Goal: Task Accomplishment & Management: Use online tool/utility

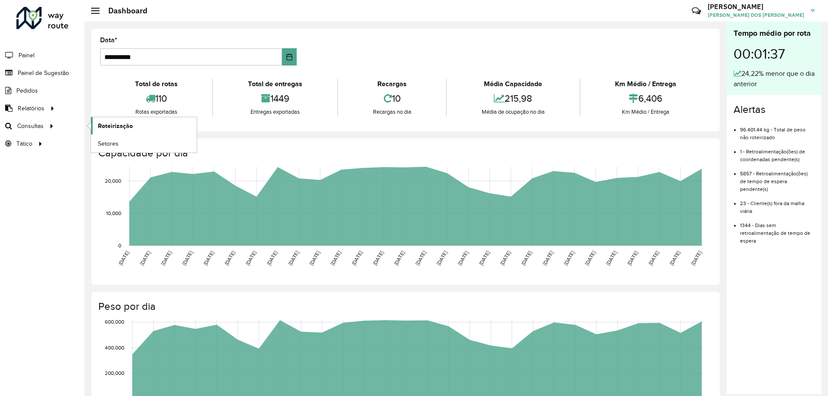
click at [102, 123] on span "Roteirização" at bounding box center [115, 126] width 35 height 9
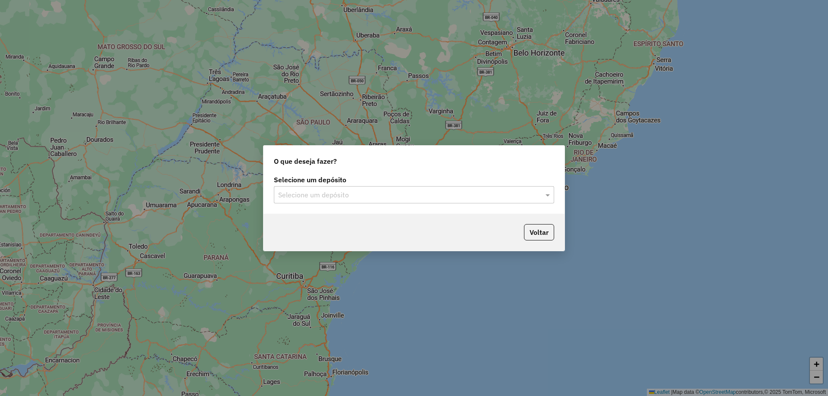
click at [304, 189] on div "Selecione um depósito" at bounding box center [414, 194] width 280 height 17
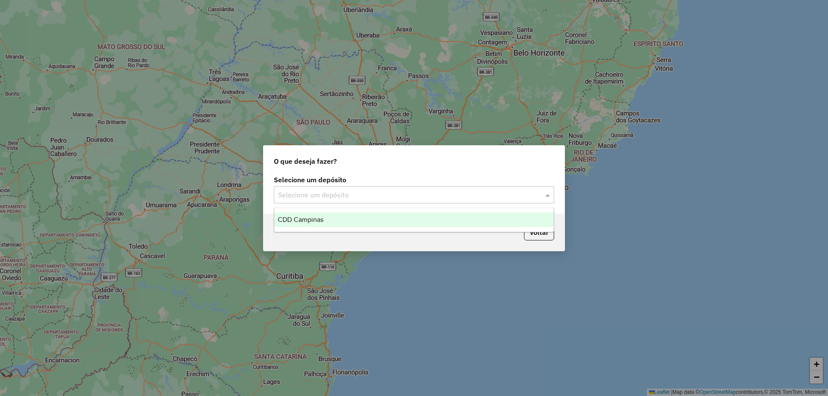
click at [311, 218] on span "CDD Campinas" at bounding box center [301, 219] width 46 height 7
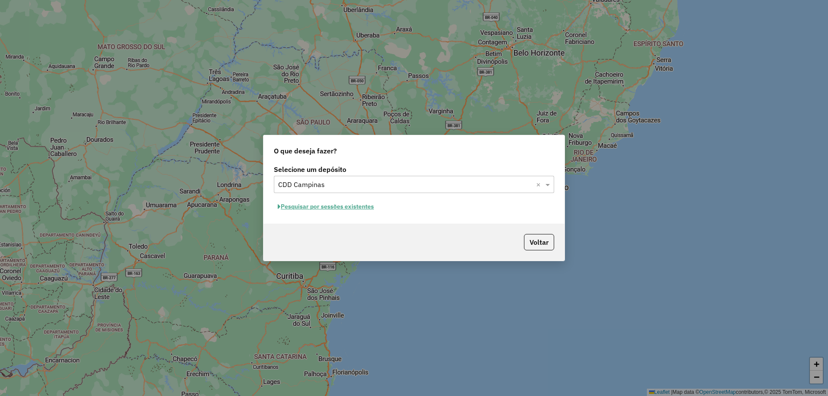
click at [358, 208] on button "Pesquisar por sessões existentes" at bounding box center [326, 206] width 104 height 13
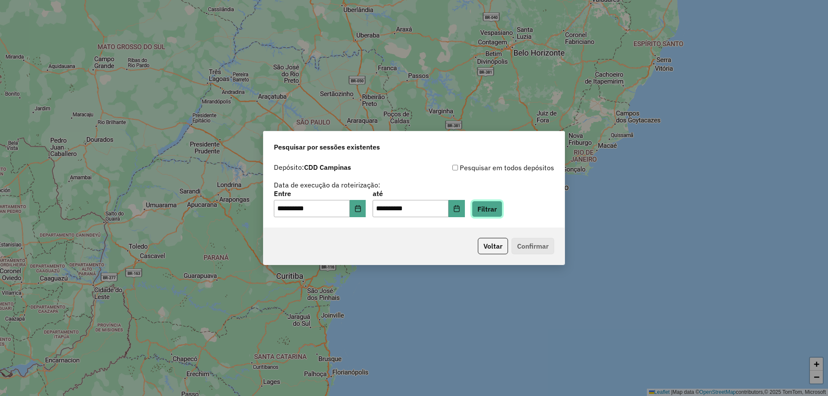
click at [493, 211] on button "Filtrar" at bounding box center [487, 209] width 31 height 16
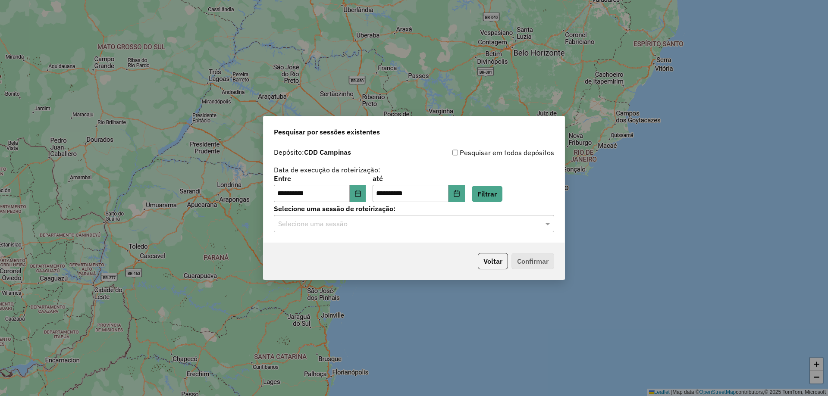
click at [394, 222] on input "text" at bounding box center [405, 224] width 254 height 10
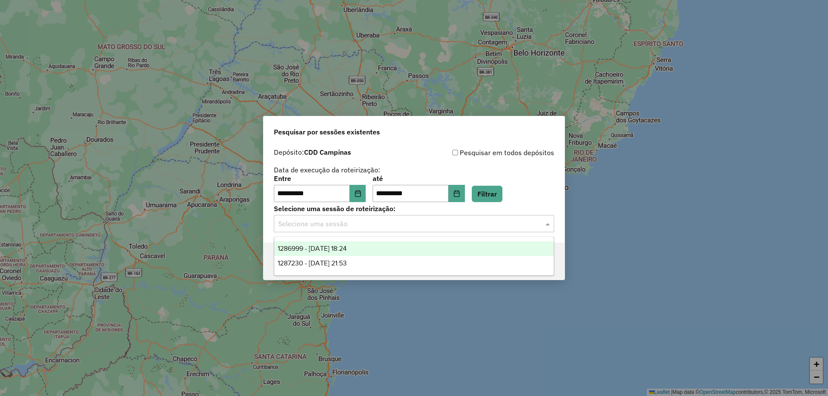
click at [347, 247] on span "1286999 - 02/10/2025 18:24" at bounding box center [312, 248] width 69 height 7
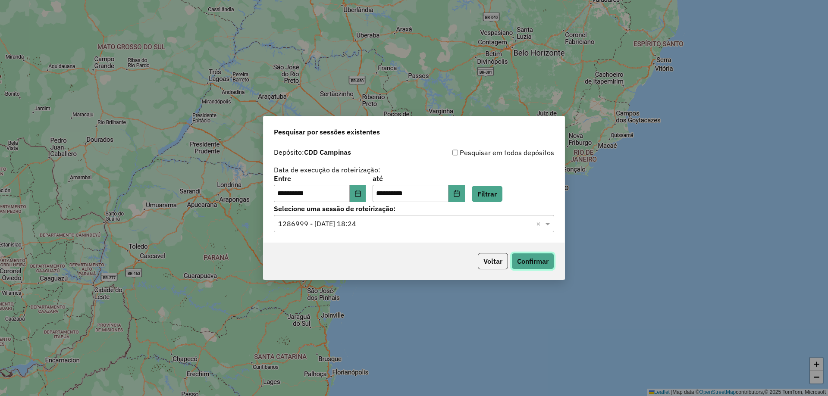
click at [530, 258] on button "Confirmar" at bounding box center [532, 261] width 43 height 16
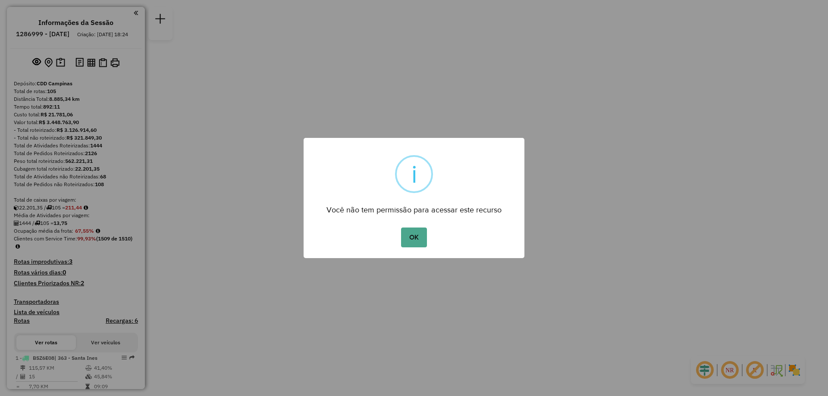
click at [413, 240] on button "OK" at bounding box center [413, 238] width 25 height 20
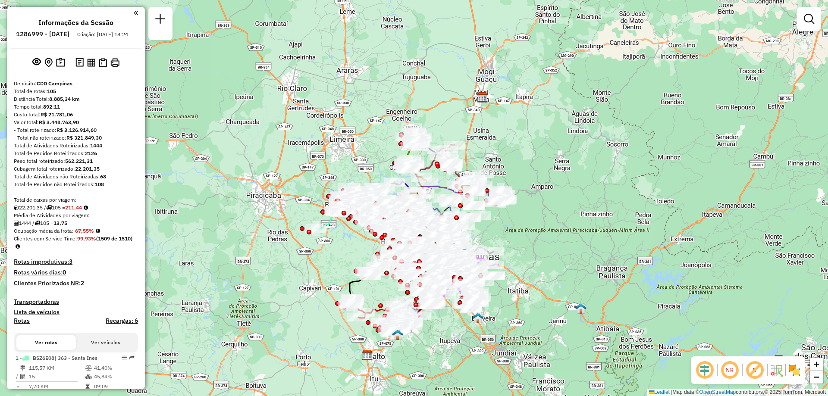
scroll to position [5270, 0]
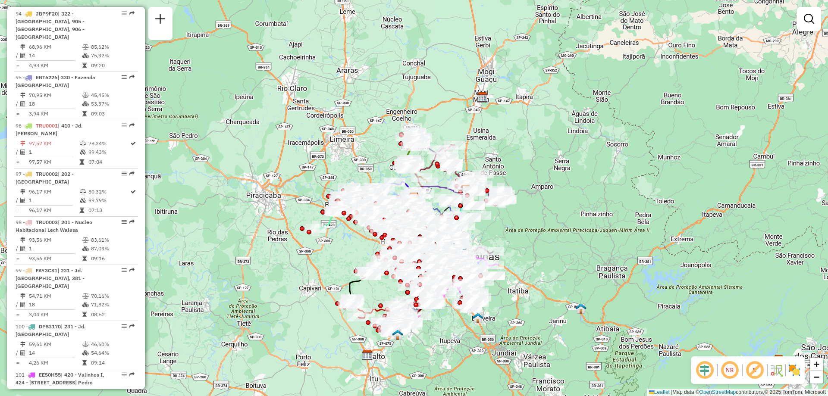
select select "**********"
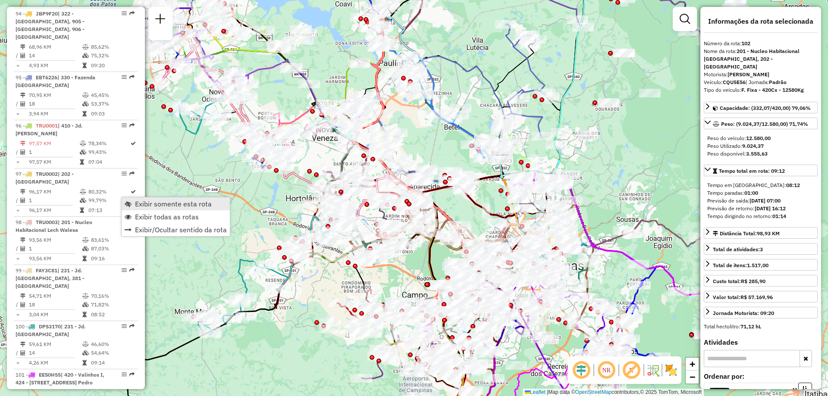
click at [132, 206] on link "Exibir somente esta rota" at bounding box center [176, 203] width 108 height 13
